Goal: Navigation & Orientation: Find specific page/section

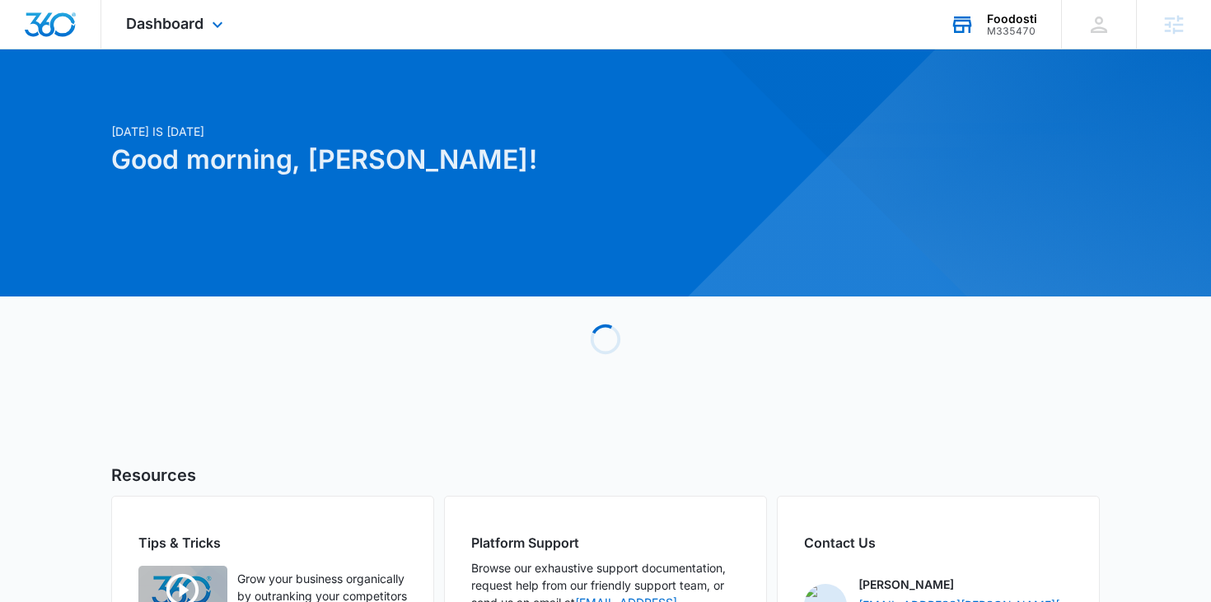
click at [1001, 30] on div "M335470" at bounding box center [1012, 32] width 50 height 12
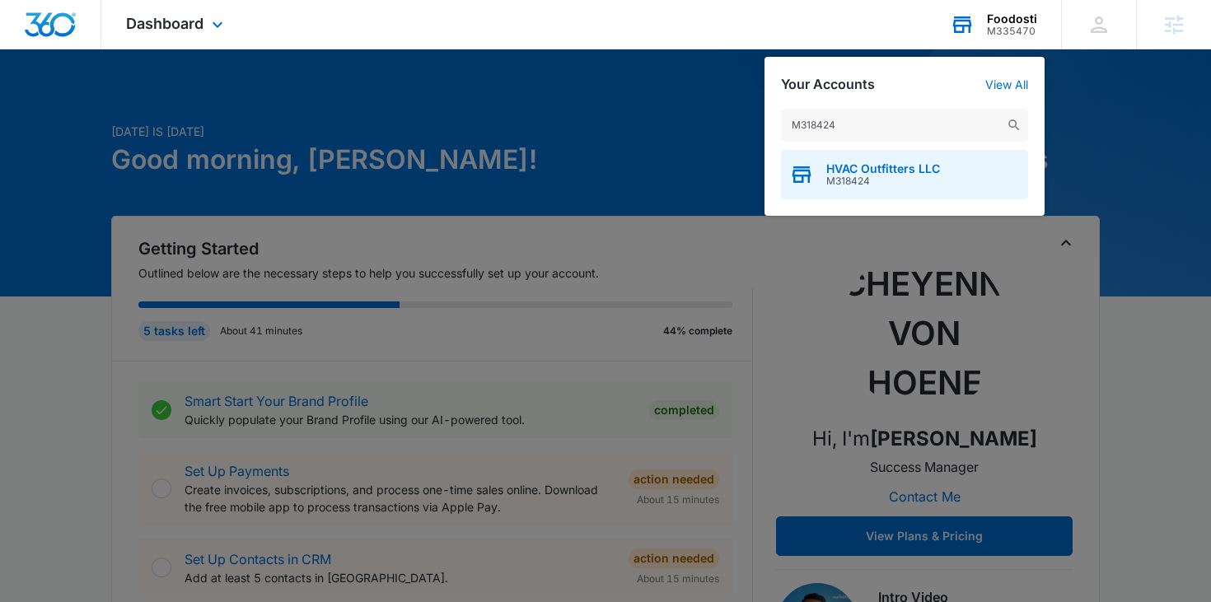
type input "M318424"
click at [818, 173] on div "HVAC Outfitters LLC M318424" at bounding box center [904, 174] width 247 height 49
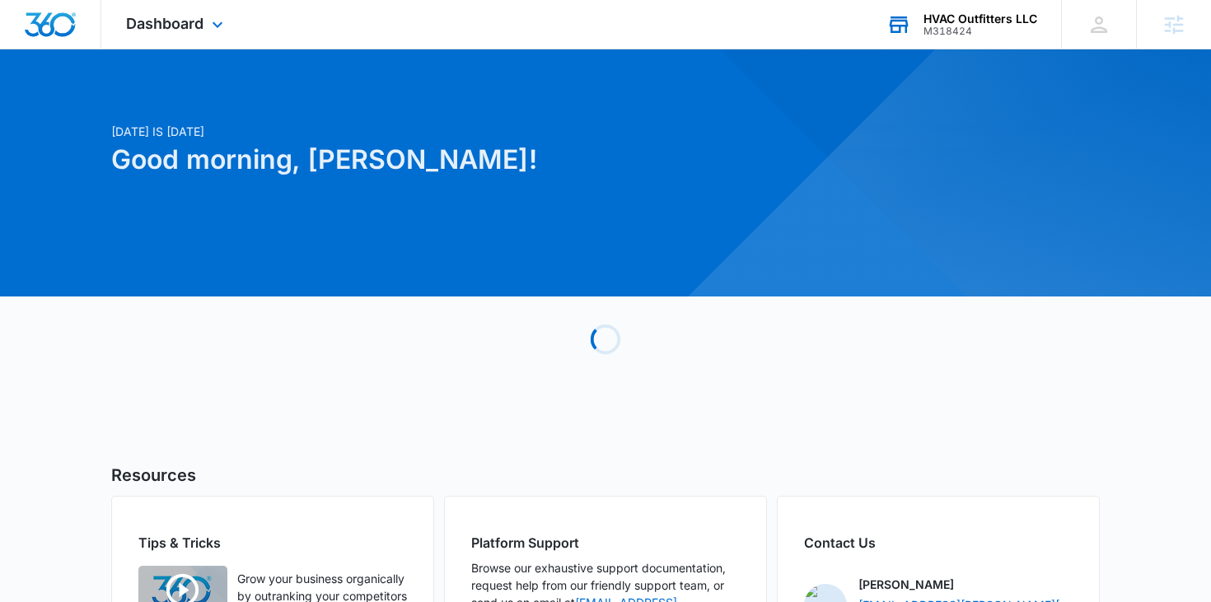
click at [227, 25] on div "Dashboard Apps Reputation Websites Forms CRM Email Social Shop Content Ads Inte…" at bounding box center [176, 24] width 151 height 49
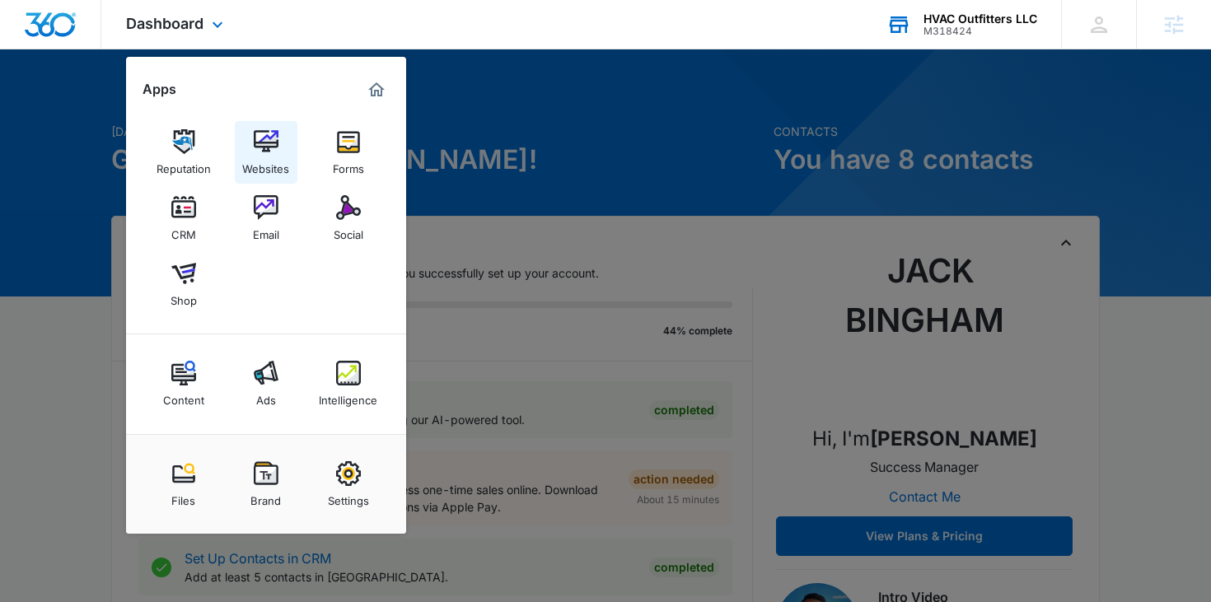
click at [271, 159] on div "Websites" at bounding box center [265, 164] width 47 height 21
